Goal: Navigation & Orientation: Find specific page/section

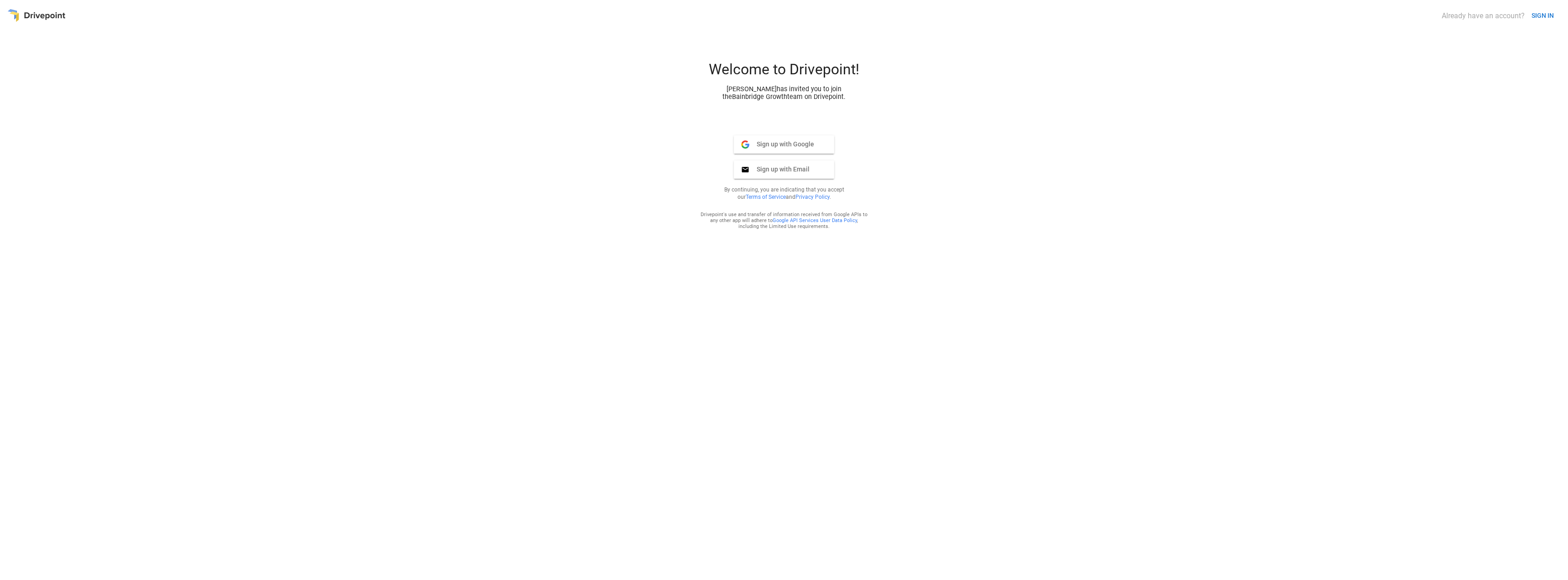
click at [1547, 14] on button "SIGN IN" at bounding box center [1542, 16] width 30 height 17
click at [792, 130] on span "Sign in with Google" at bounding box center [780, 128] width 63 height 8
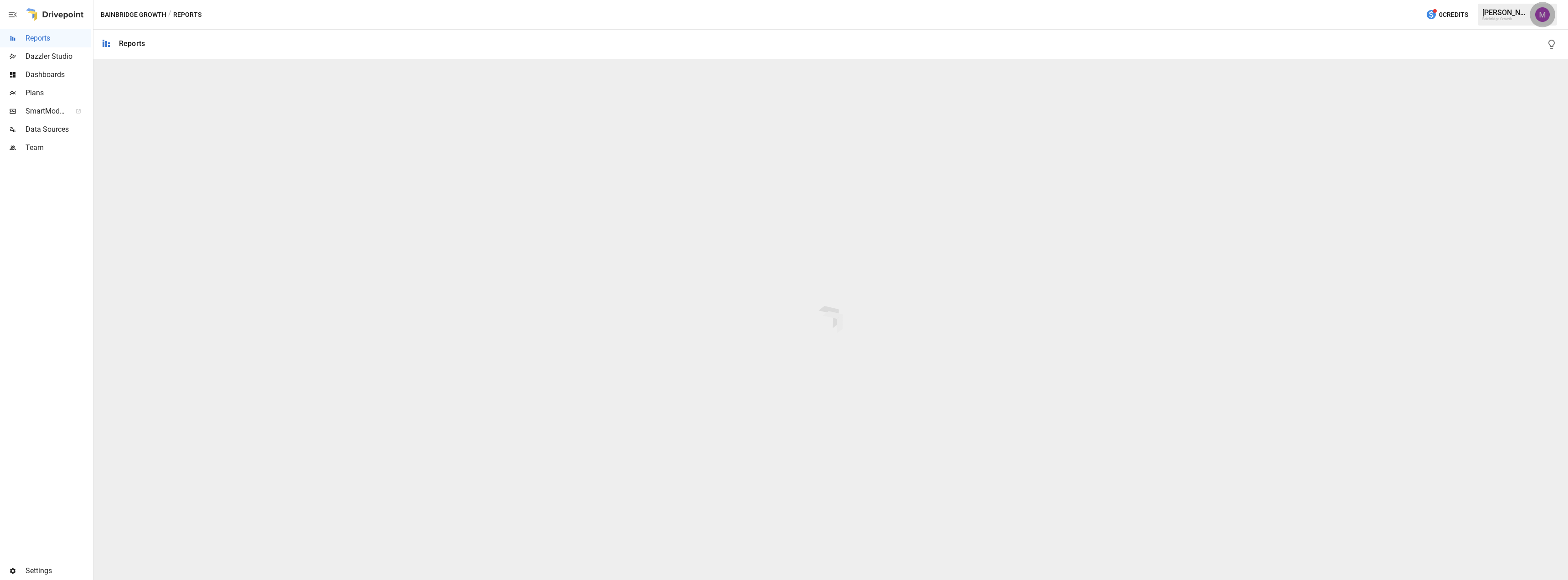
click at [1545, 13] on img "Umer Muhammed" at bounding box center [1542, 15] width 15 height 15
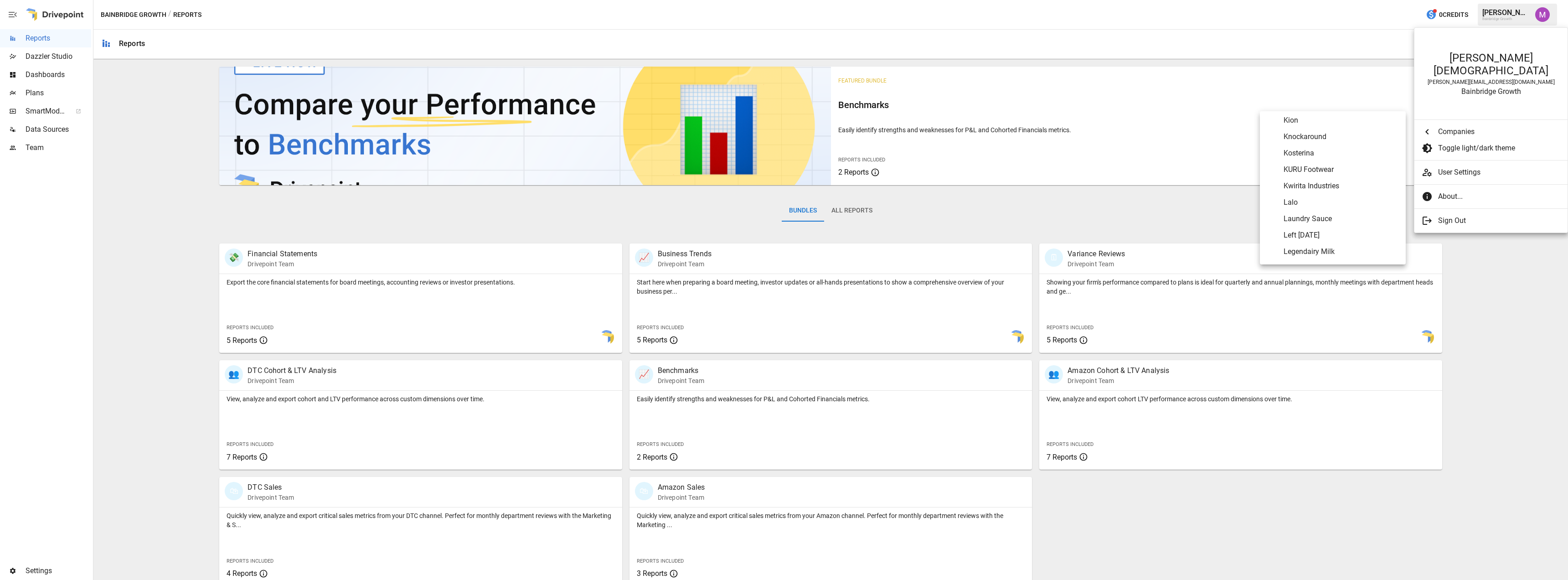
scroll to position [2495, 0]
click at [1317, 202] on span "Laundry Sauce" at bounding box center [1341, 204] width 115 height 11
